Goal: Task Accomplishment & Management: Complete application form

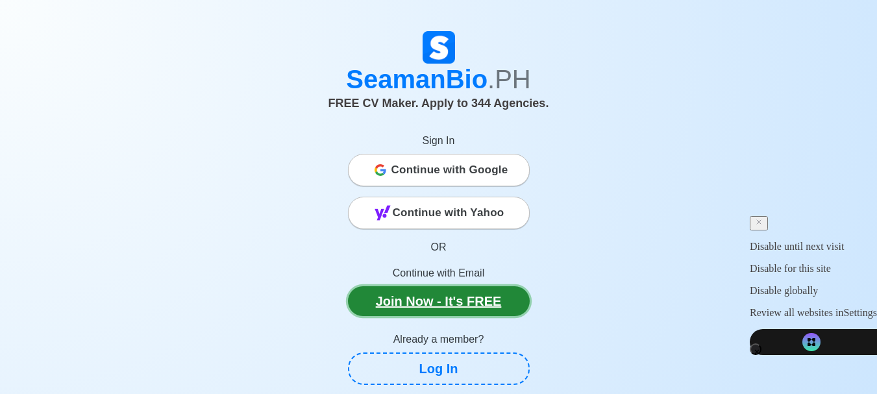
click at [471, 291] on link "Join Now - It's FREE" at bounding box center [439, 301] width 182 height 30
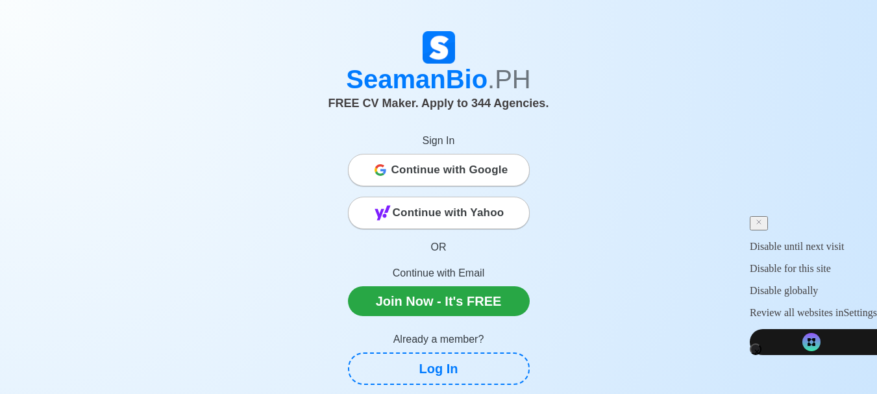
click at [491, 161] on span "Continue with Google" at bounding box center [449, 170] width 117 height 26
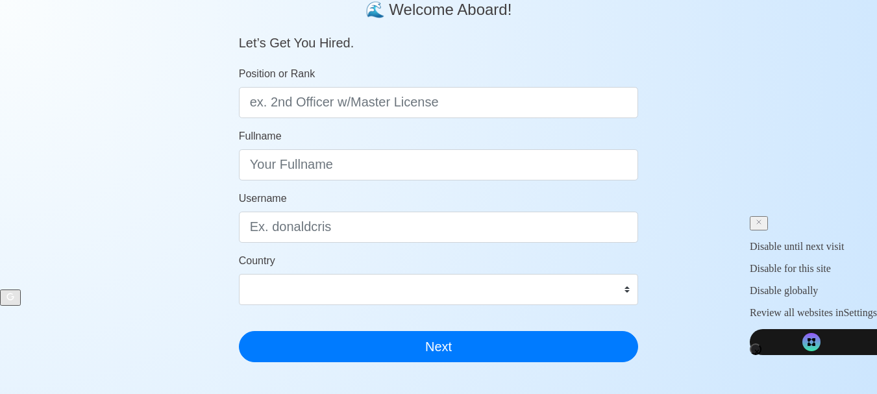
scroll to position [121, 0]
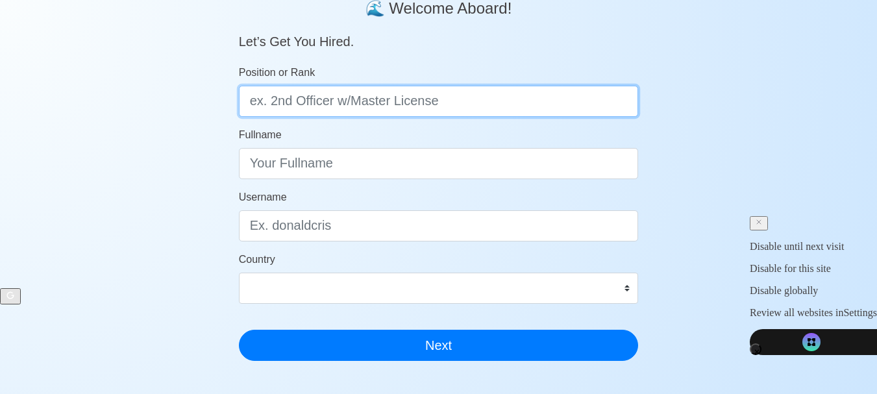
click at [452, 110] on input "Position or Rank" at bounding box center [439, 101] width 400 height 31
type input "Cadet"
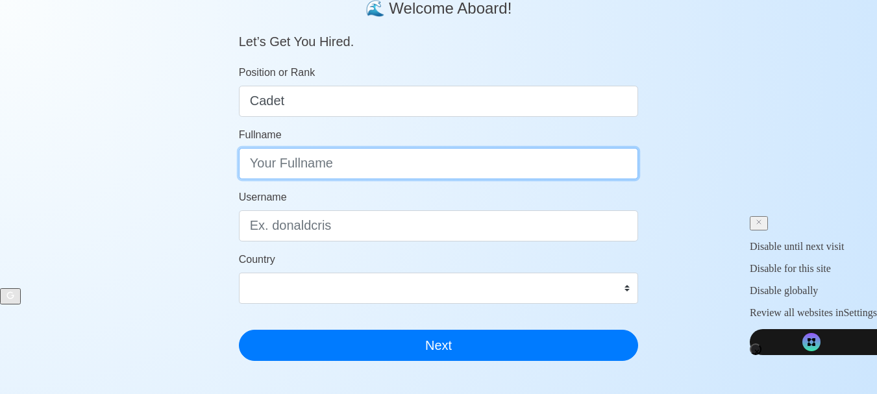
click at [440, 164] on input "Fullname" at bounding box center [439, 163] width 400 height 31
click at [313, 171] on input "Christian R. Ulan" at bounding box center [439, 163] width 400 height 31
type input "Christian Rosalejos Ulan"
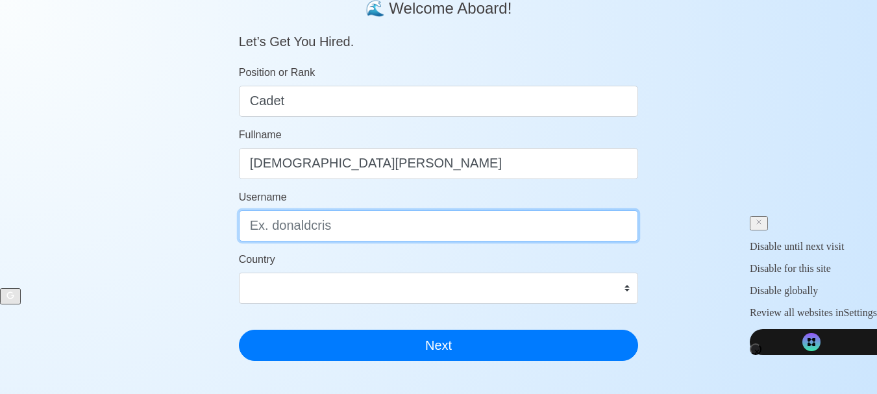
click at [315, 219] on input "Username" at bounding box center [439, 225] width 400 height 31
type input "[EMAIL_ADDRESS][DOMAIN_NAME]"
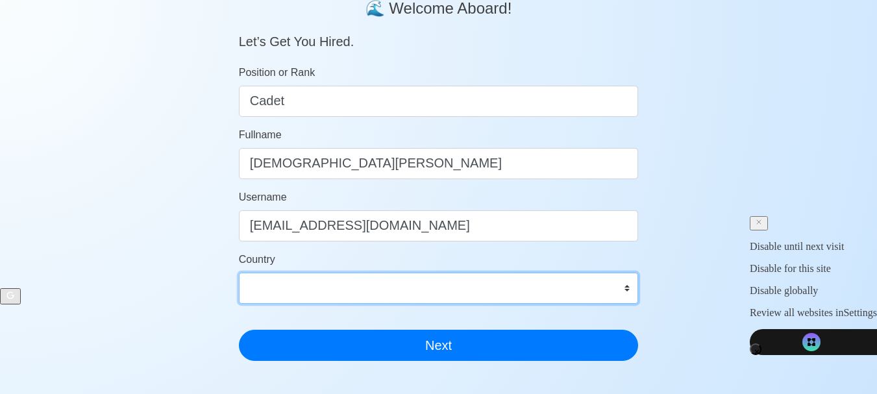
click at [319, 297] on select "Afghanistan Åland Islands Albania Algeria American Samoa Andorra Angola Anguill…" at bounding box center [439, 288] width 400 height 31
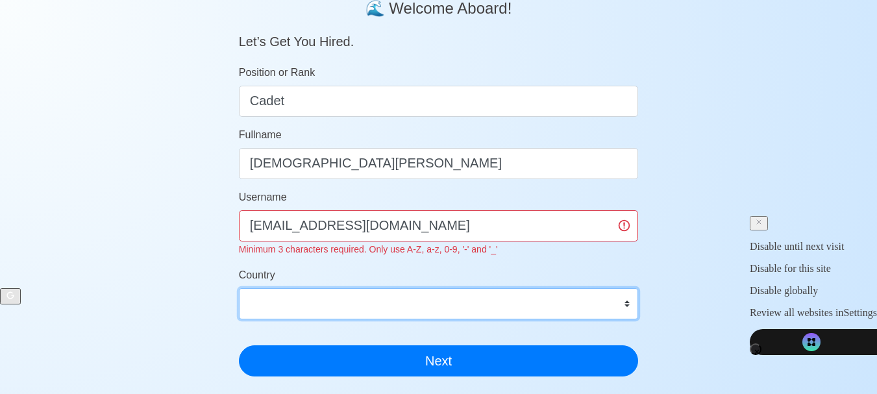
select select "PH"
click at [239, 288] on select "Afghanistan Åland Islands Albania Algeria American Samoa Andorra Angola Anguill…" at bounding box center [439, 303] width 400 height 31
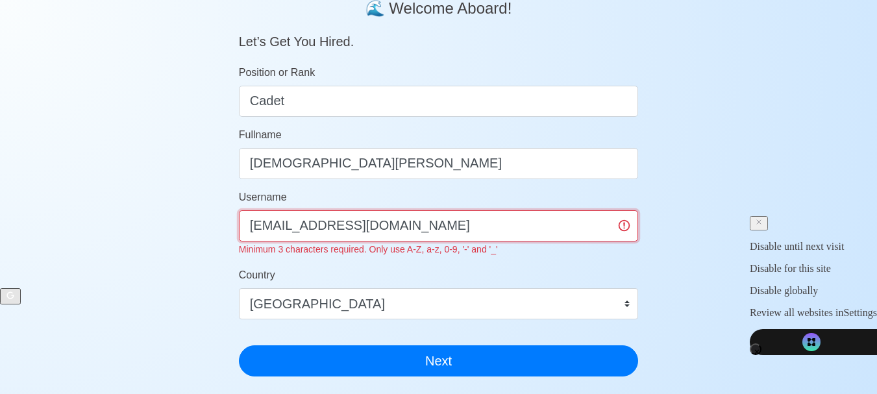
click at [440, 232] on input "[EMAIL_ADDRESS][DOMAIN_NAME]" at bounding box center [439, 225] width 400 height 31
type input "ulanchrischan0205"
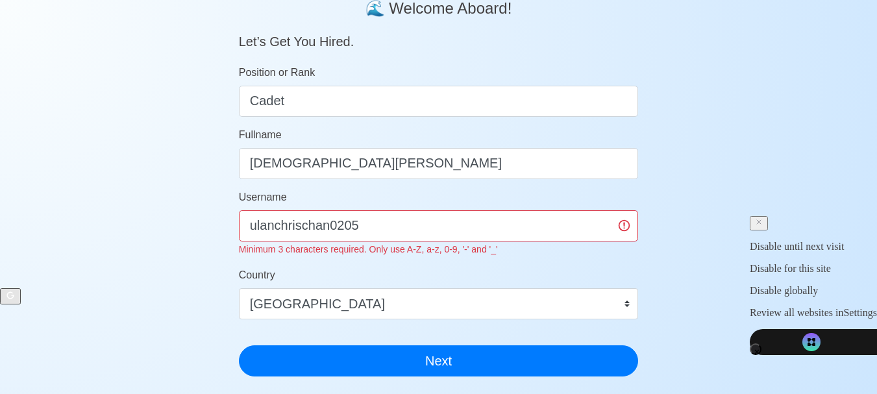
click at [671, 287] on div "SeamanBio .PH 🌊 Welcome Aboard! Let’s Get You Hired. Position or Rank Cadet Ful…" at bounding box center [438, 275] width 877 height 700
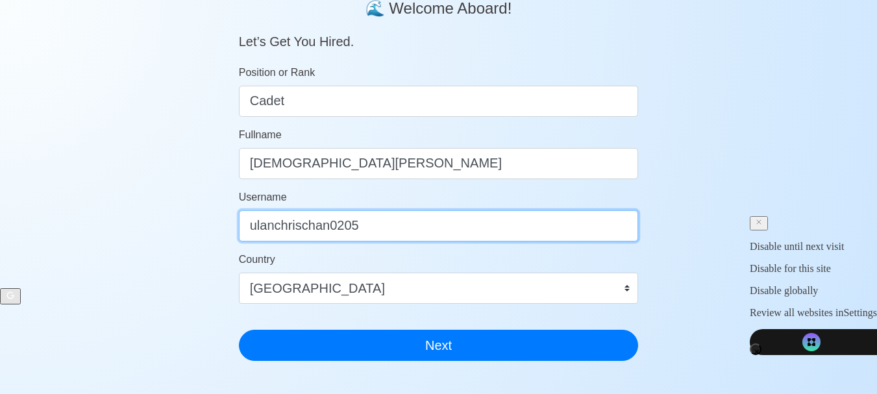
click at [383, 225] on input "ulanchrischan0205" at bounding box center [439, 225] width 400 height 31
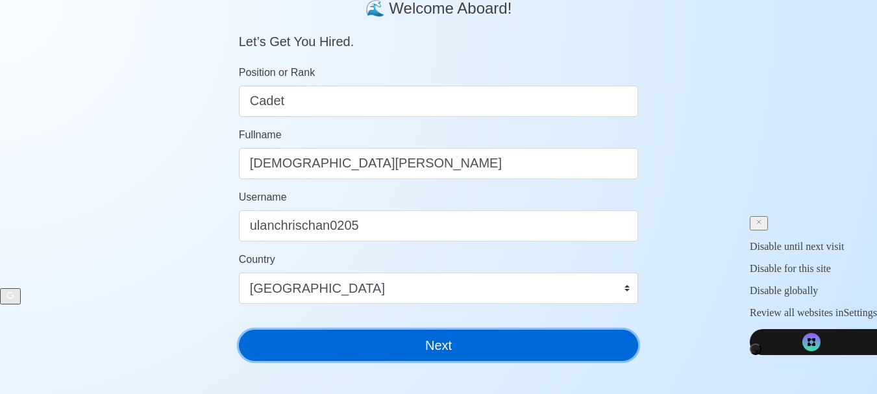
click at [396, 338] on button "Next" at bounding box center [439, 345] width 400 height 31
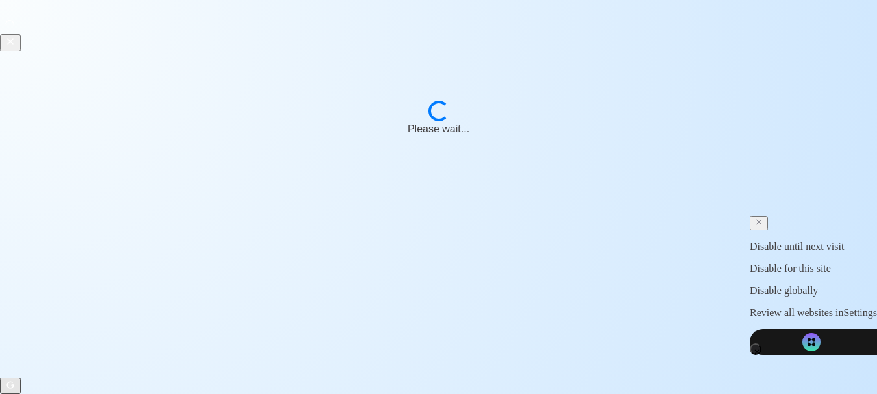
scroll to position [16, 0]
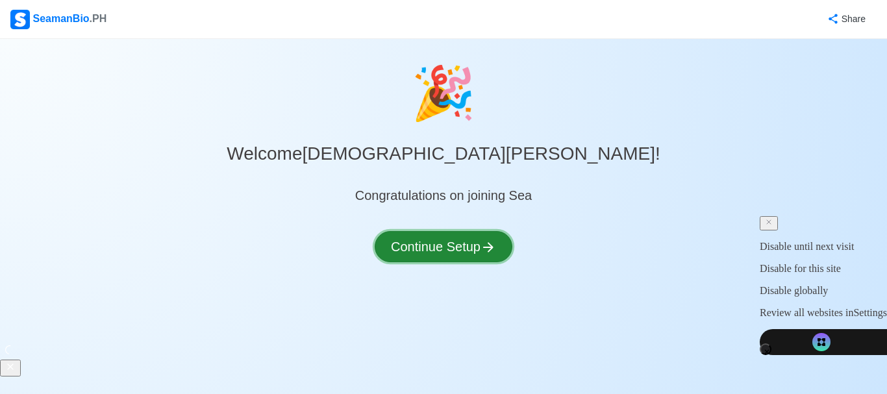
click at [482, 240] on button "Continue Setup" at bounding box center [444, 246] width 138 height 31
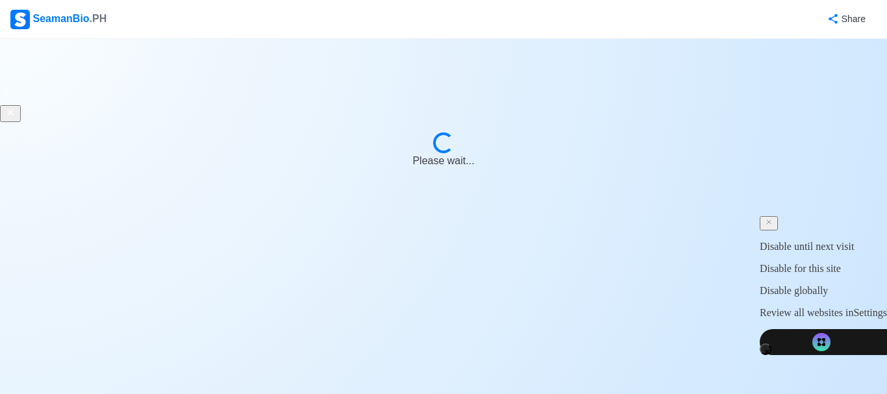
select select "Visible for Hiring"
select select "PH"
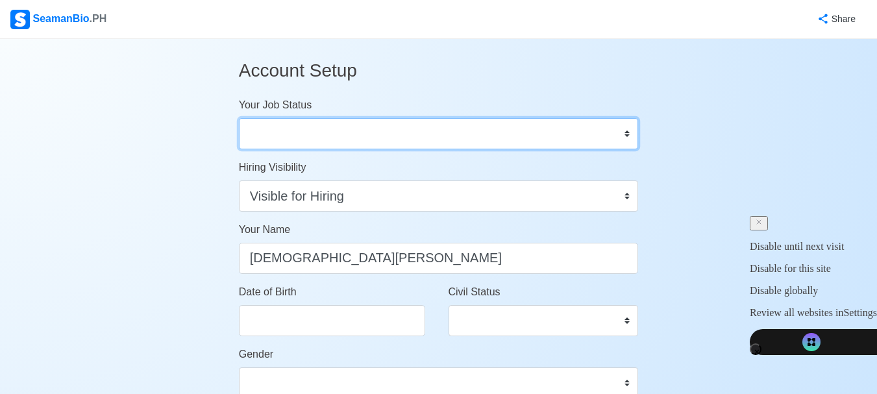
click at [441, 145] on select "Onboard Actively Looking for Job Not Looking for Job" at bounding box center [439, 133] width 400 height 31
select select "Actively Looking for Job"
click at [239, 118] on select "Onboard Actively Looking for Job Not Looking for Job" at bounding box center [439, 133] width 400 height 31
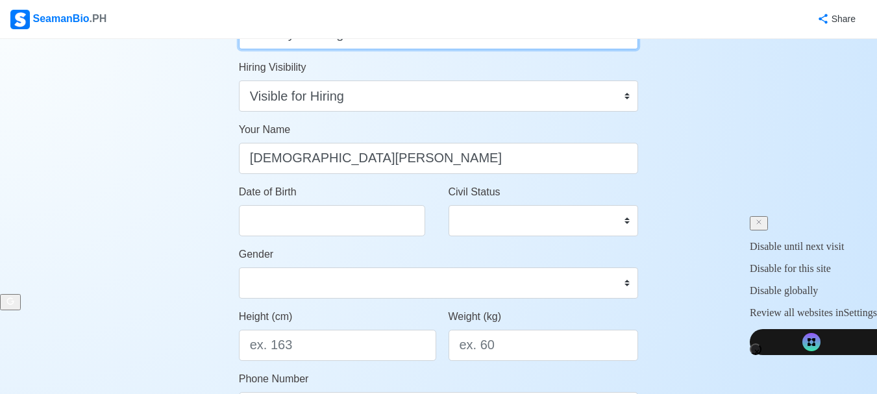
scroll to position [101, 0]
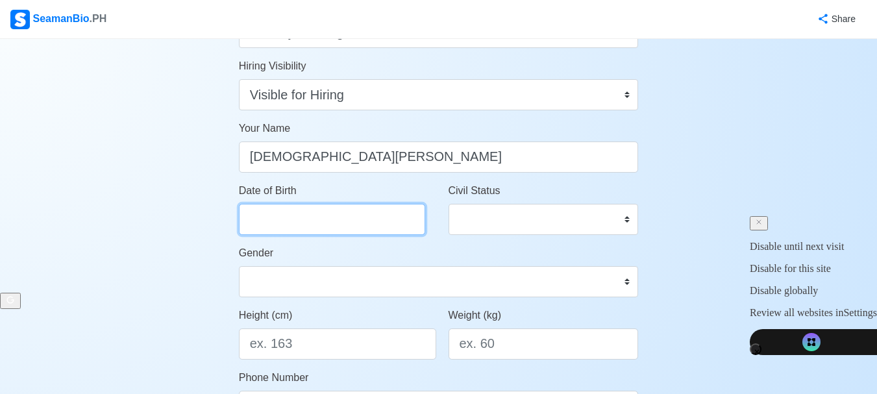
click at [375, 222] on input "Date of Birth" at bounding box center [332, 219] width 186 height 31
select select "****"
select select "*********"
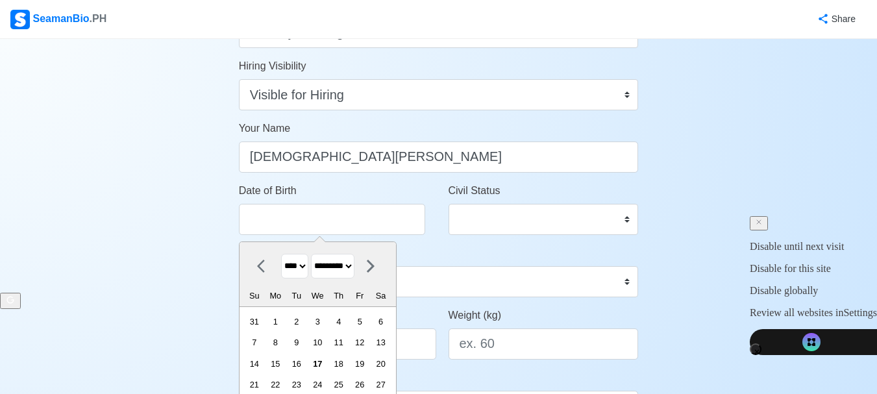
click at [308, 267] on select "**** **** **** **** **** **** **** **** **** **** **** **** **** **** **** ****…" at bounding box center [294, 266] width 27 height 25
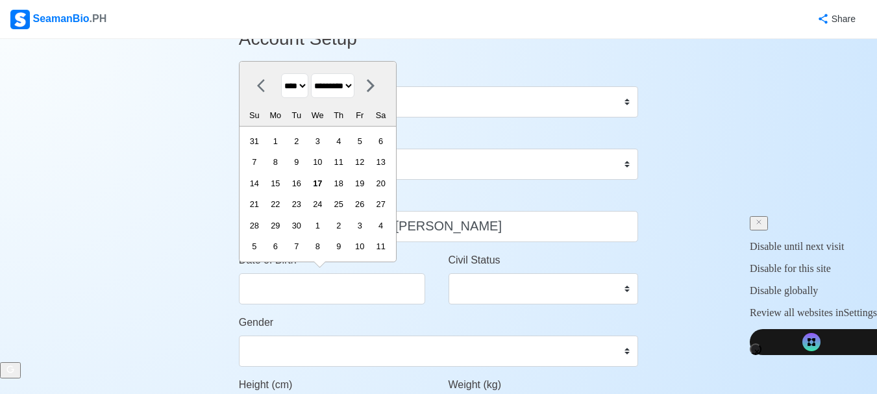
scroll to position [31, 0]
click at [295, 96] on select "**** **** **** **** **** **** **** **** **** **** **** **** **** **** **** ****…" at bounding box center [294, 86] width 27 height 25
select select "****"
click at [281, 74] on select "**** **** **** **** **** **** **** **** **** **** **** **** **** **** **** ****…" at bounding box center [294, 86] width 27 height 25
click at [345, 92] on select "******* ******** ***** ***** *** **** **** ****** ********* ******* ******** **…" at bounding box center [332, 86] width 43 height 25
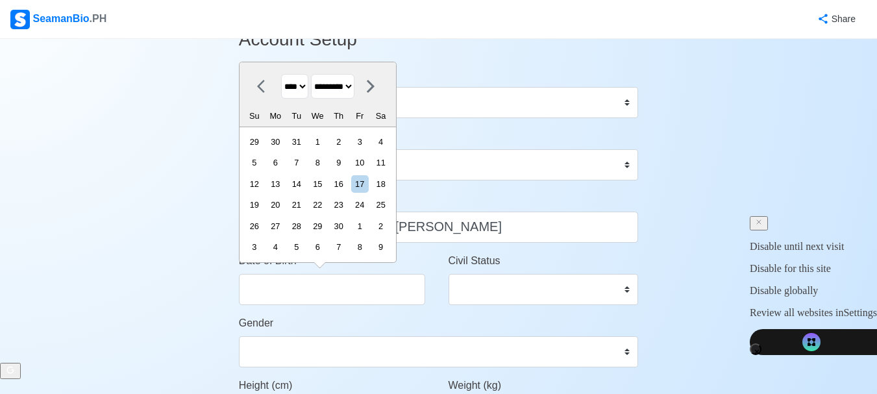
select select "********"
click at [316, 74] on select "******* ******** ***** ***** *** **** **** ****** ********* ******* ******** **…" at bounding box center [332, 86] width 43 height 25
click at [347, 138] on div "5" at bounding box center [339, 142] width 18 height 18
type input "02/05/2004"
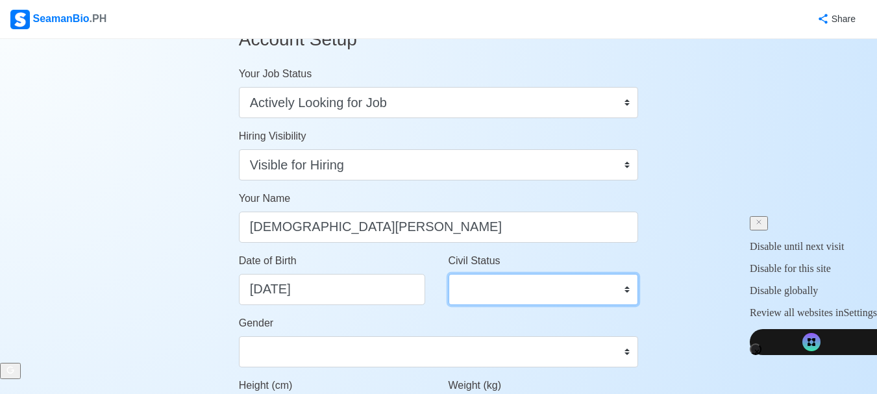
click at [483, 294] on select "Single Married Widowed Separated" at bounding box center [544, 289] width 190 height 31
select select "Single"
click at [449, 274] on select "Single Married Widowed Separated" at bounding box center [544, 289] width 190 height 31
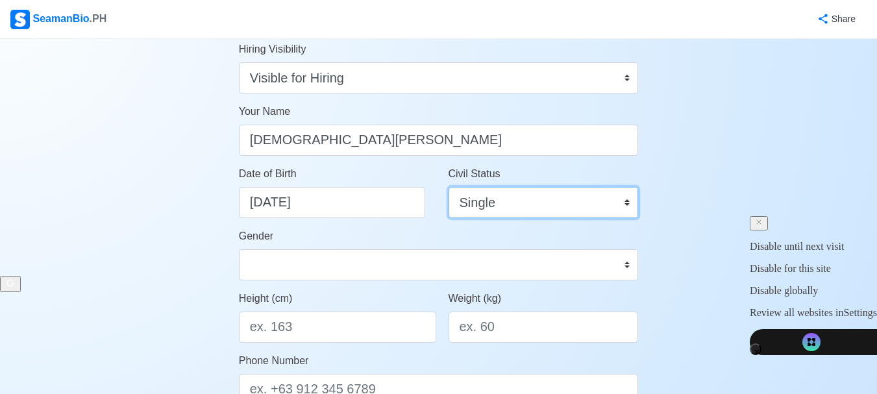
scroll to position [119, 0]
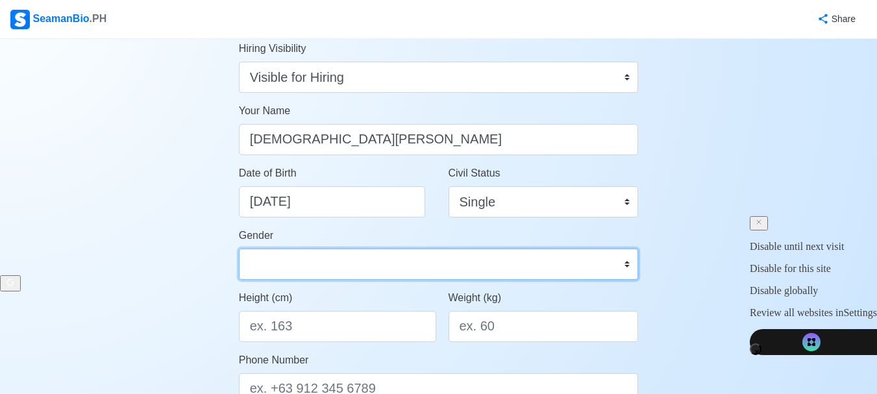
click at [454, 271] on select "Male Female" at bounding box center [439, 264] width 400 height 31
select select "[DEMOGRAPHIC_DATA]"
click at [239, 249] on select "Male Female" at bounding box center [439, 264] width 400 height 31
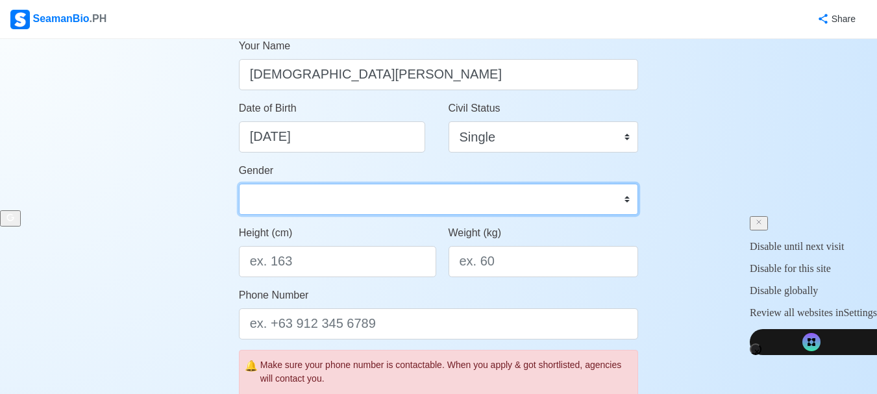
scroll to position [186, 0]
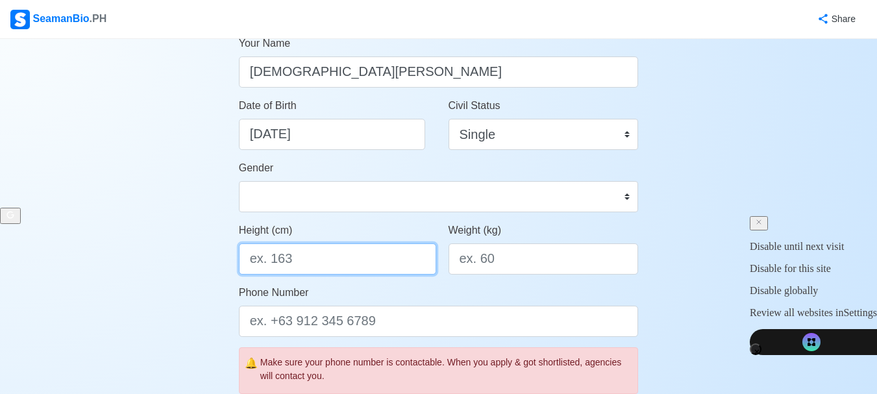
click at [393, 250] on input "Height (cm)" at bounding box center [337, 258] width 197 height 31
type input "163"
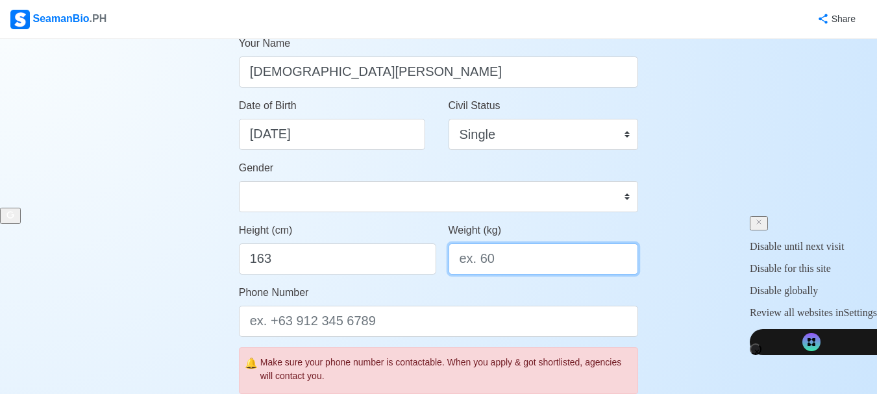
click at [514, 264] on input "Weight (kg)" at bounding box center [544, 258] width 190 height 31
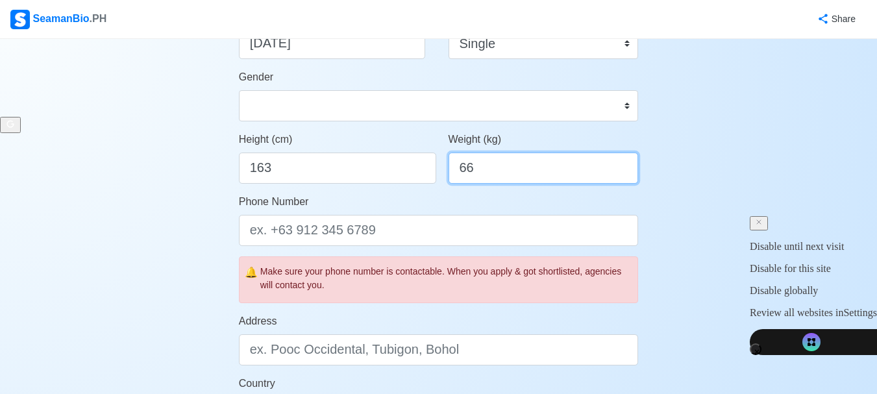
scroll to position [279, 0]
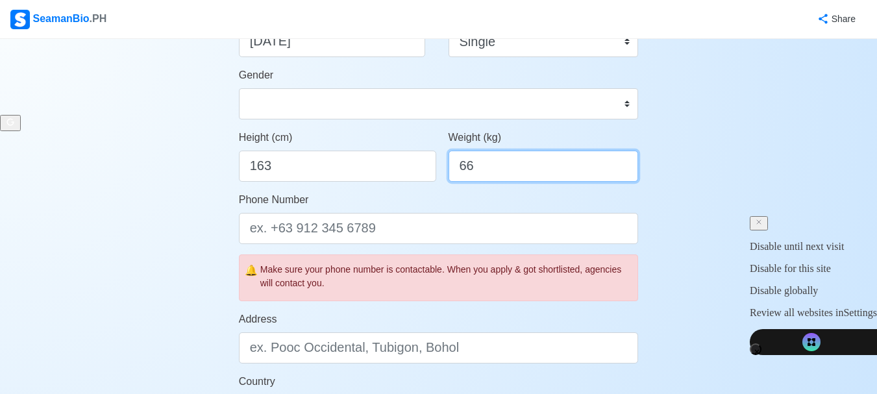
type input "66"
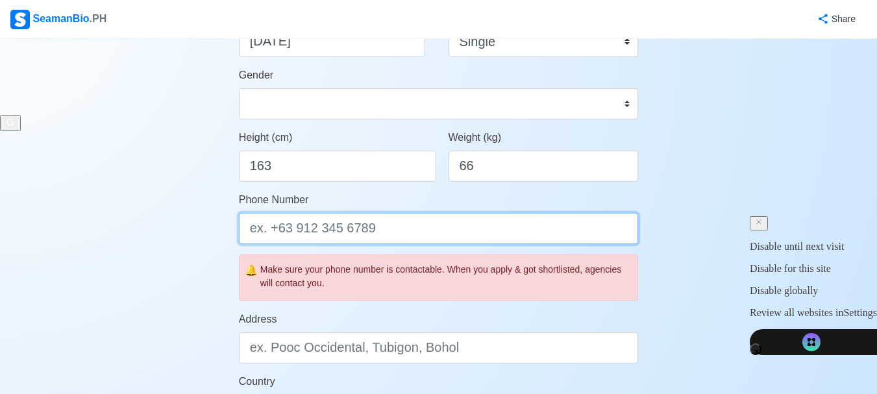
click at [503, 232] on input "Phone Number" at bounding box center [439, 228] width 400 height 31
type input "="
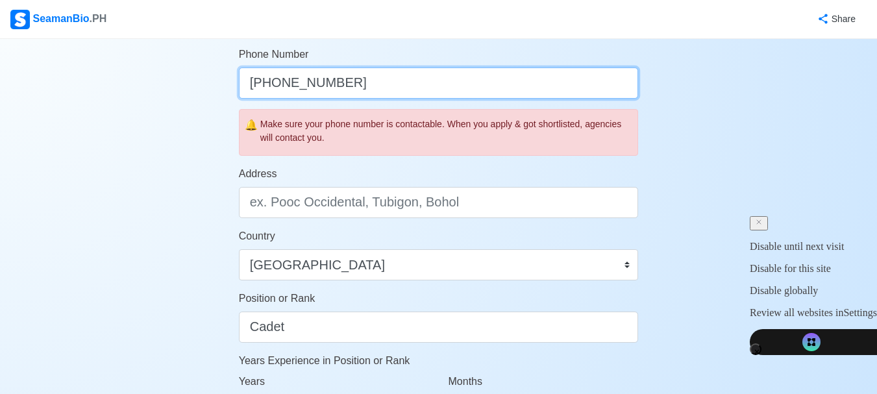
scroll to position [426, 0]
type input "[PHONE_NUMBER]"
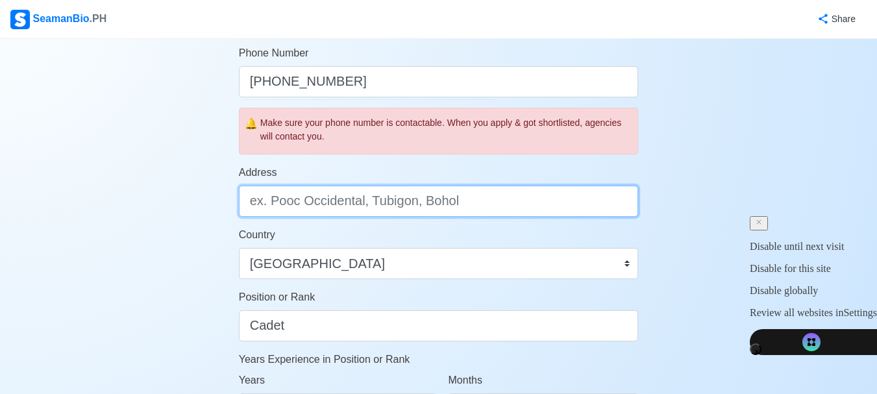
click at [419, 199] on input "Address" at bounding box center [439, 201] width 400 height 31
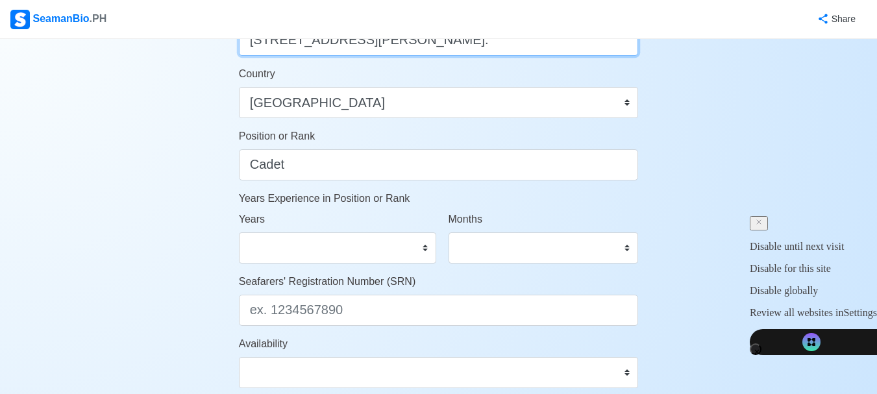
scroll to position [589, 0]
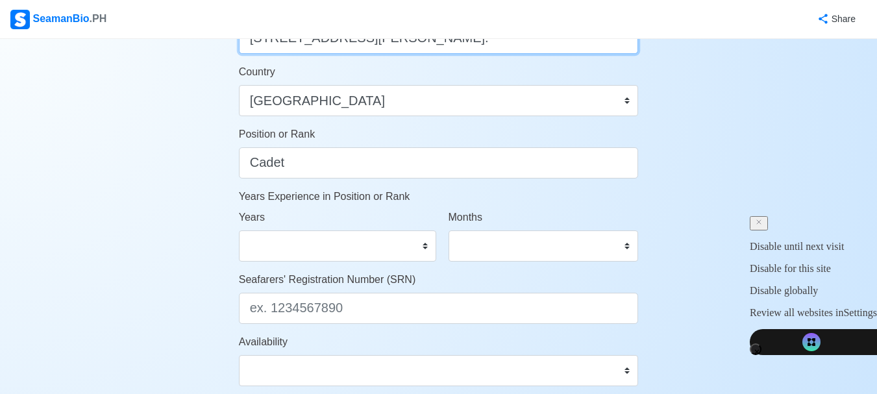
type input "Block 17 Lot 3 Casa Mira Linao, Talisay City, Cebu."
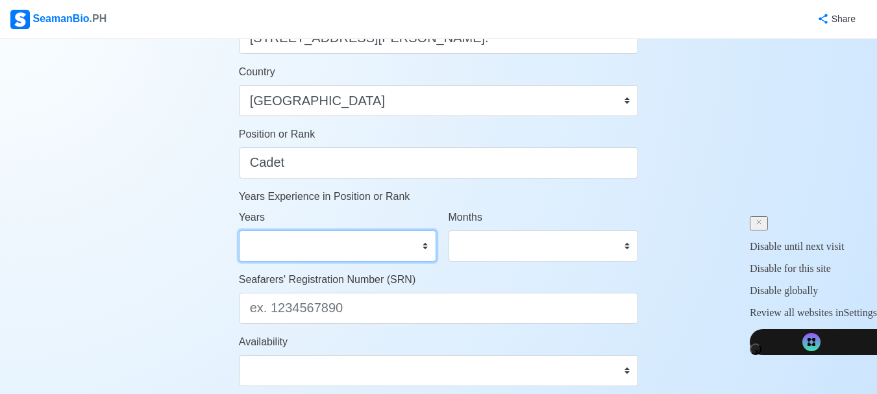
click at [421, 241] on select "0 1 2 3 4 5 6 7 8 9 10 11 12 13 14 15 16 17 18 19 20 21 22 23 24 25 26 27 28 29…" at bounding box center [337, 245] width 197 height 31
select select "0"
click at [239, 230] on select "0 1 2 3 4 5 6 7 8 9 10 11 12 13 14 15 16 17 18 19 20 21 22 23 24 25 26 27 28 29…" at bounding box center [337, 245] width 197 height 31
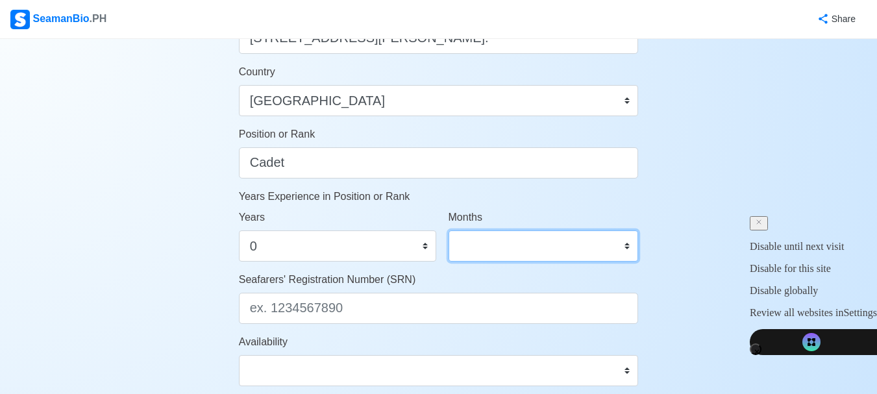
click at [566, 238] on select "0 1 2 3 4 5 6 7 8 9 10 11" at bounding box center [544, 245] width 190 height 31
select select "0"
click at [449, 230] on select "0 1 2 3 4 5 6 7 8 9 10 11" at bounding box center [544, 245] width 190 height 31
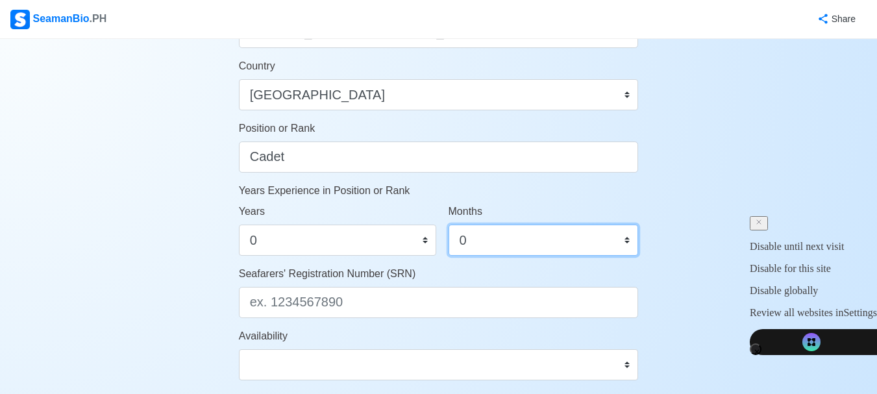
scroll to position [596, 0]
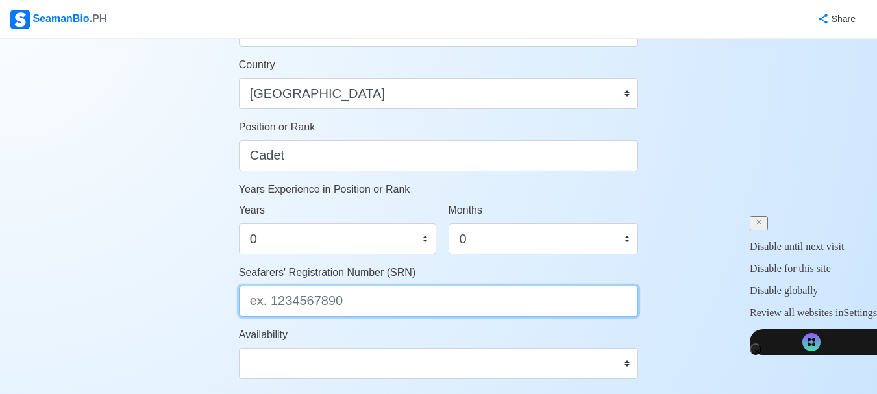
click at [445, 300] on input "Seafarers' Registration Number (SRN)" at bounding box center [439, 301] width 400 height 31
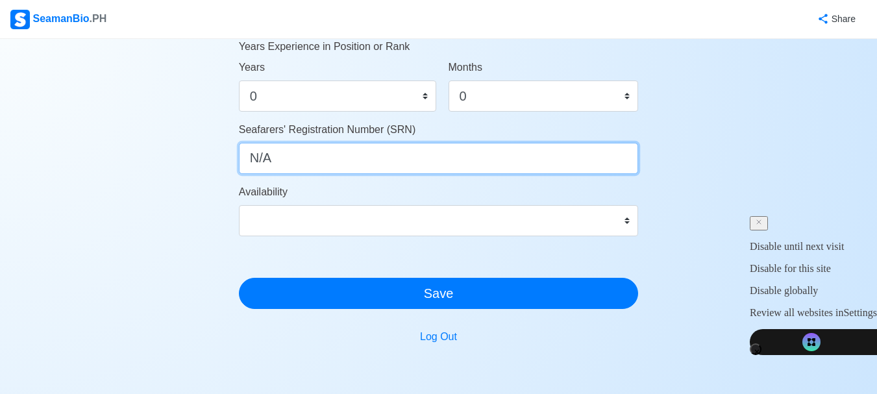
scroll to position [747, 0]
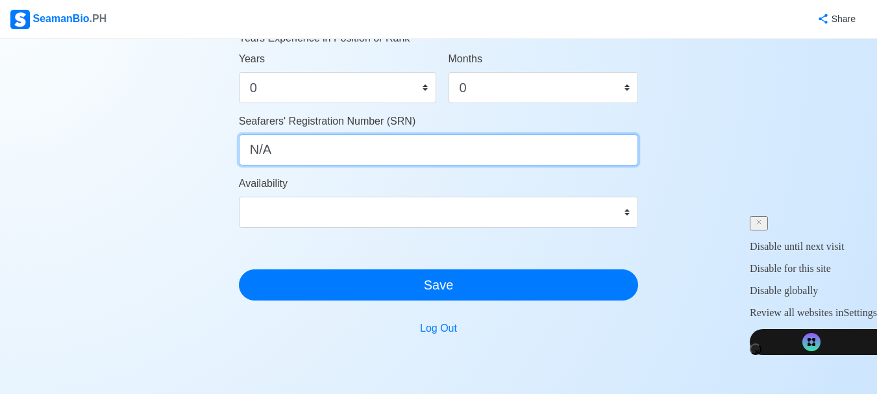
type input "N/A"
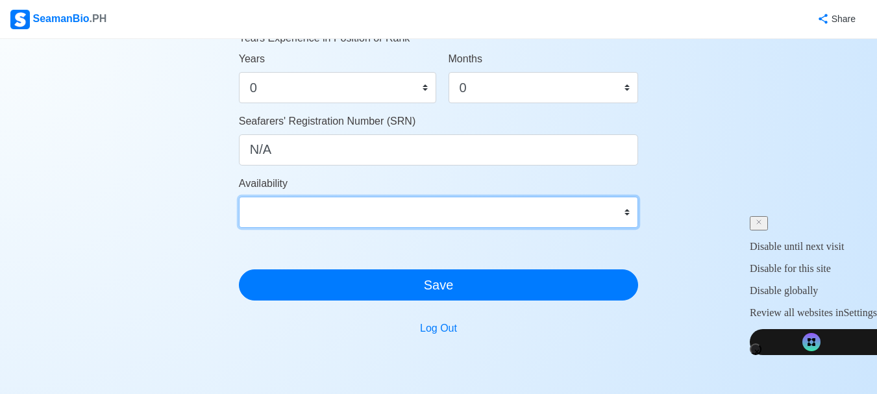
click at [442, 206] on select "Immediate Oct 2025 Nov 2025 Dec 2025 Jan 2026 Feb 2026 Mar 2026 Apr 2026 May 20…" at bounding box center [439, 212] width 400 height 31
select select "1780243200000"
click at [239, 197] on select "Immediate Oct 2025 Nov 2025 Dec 2025 Jan 2026 Feb 2026 Mar 2026 Apr 2026 May 20…" at bounding box center [439, 212] width 400 height 31
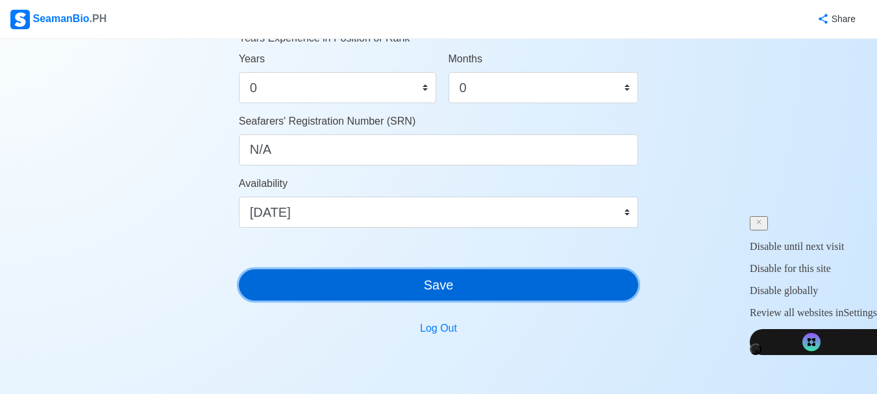
click at [405, 292] on button "Save" at bounding box center [439, 284] width 400 height 31
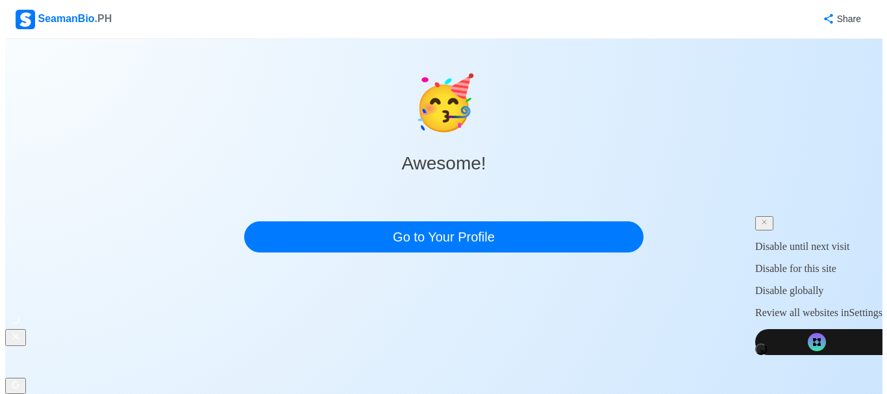
scroll to position [0, 0]
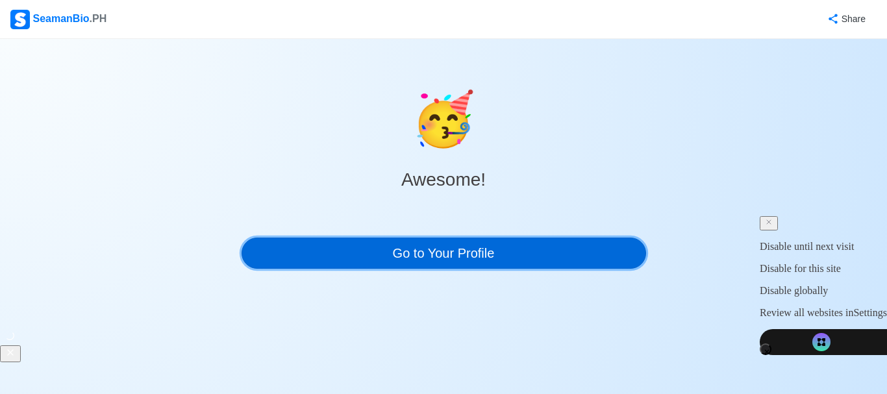
click at [420, 261] on link "Go to Your Profile" at bounding box center [444, 253] width 404 height 31
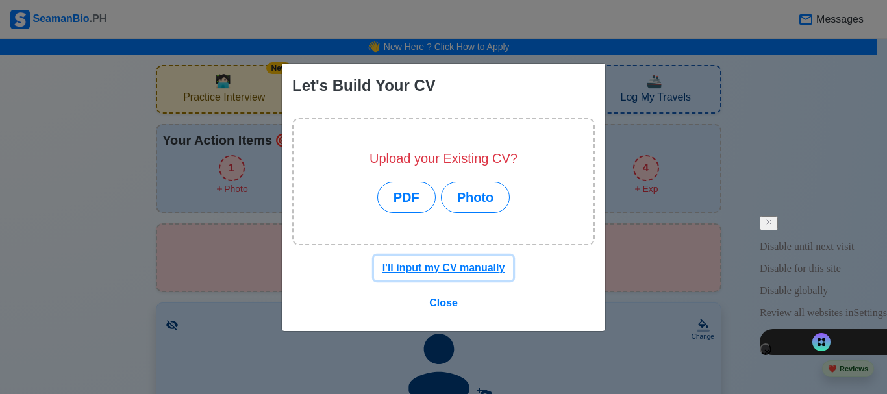
click at [470, 266] on u "I'll input my CV manually" at bounding box center [443, 267] width 123 height 11
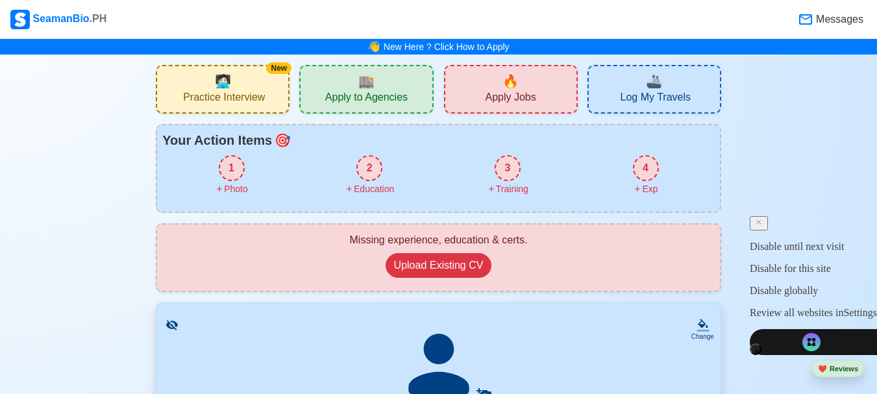
click at [242, 169] on div "1" at bounding box center [232, 168] width 26 height 26
